Goal: Information Seeking & Learning: Learn about a topic

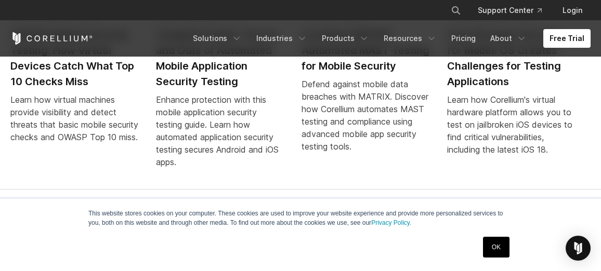
scroll to position [2245, 0]
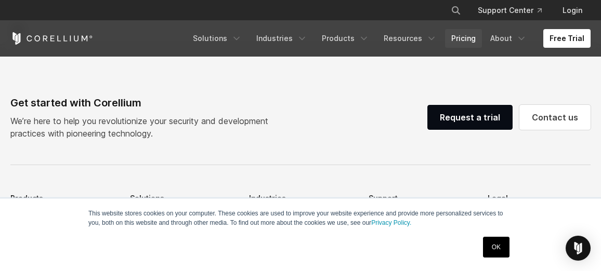
click at [468, 43] on link "Pricing" at bounding box center [463, 38] width 37 height 19
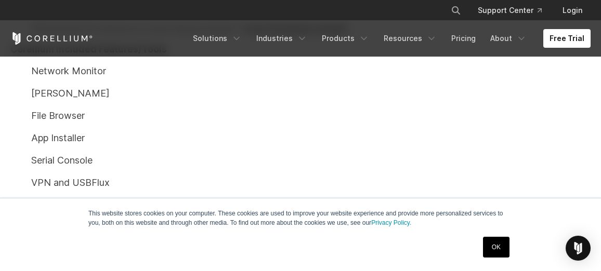
scroll to position [873, 0]
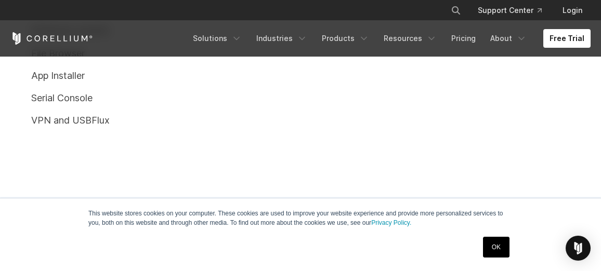
click at [60, 60] on p "File Browser" at bounding box center [300, 53] width 580 height 14
